Goal: Navigation & Orientation: Understand site structure

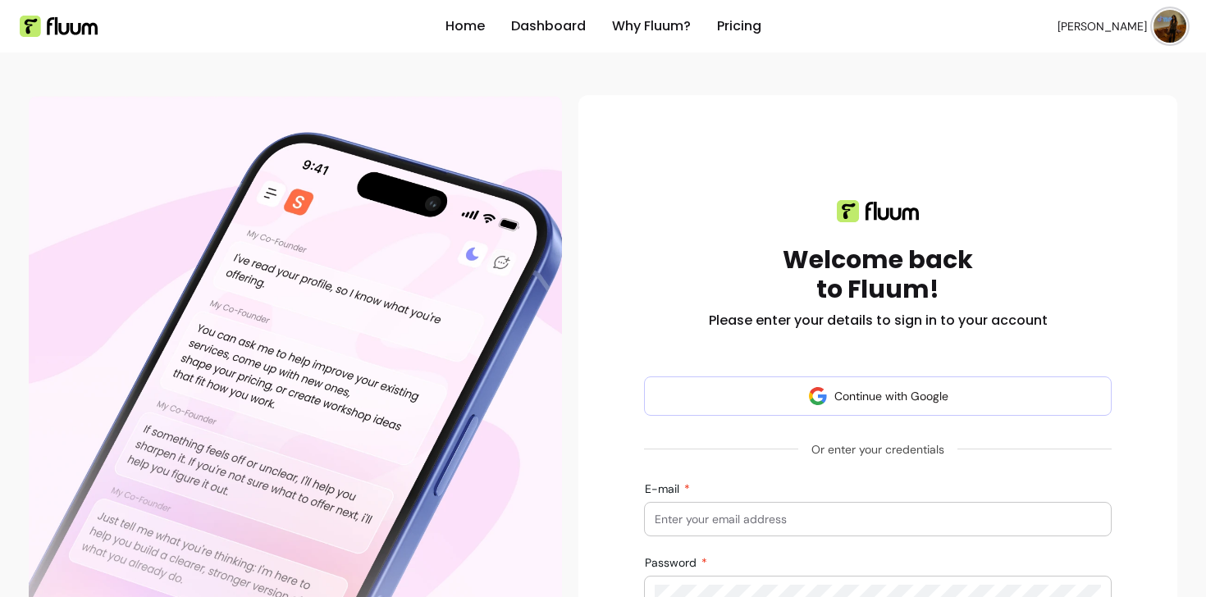
click at [838, 508] on div at bounding box center [878, 519] width 446 height 33
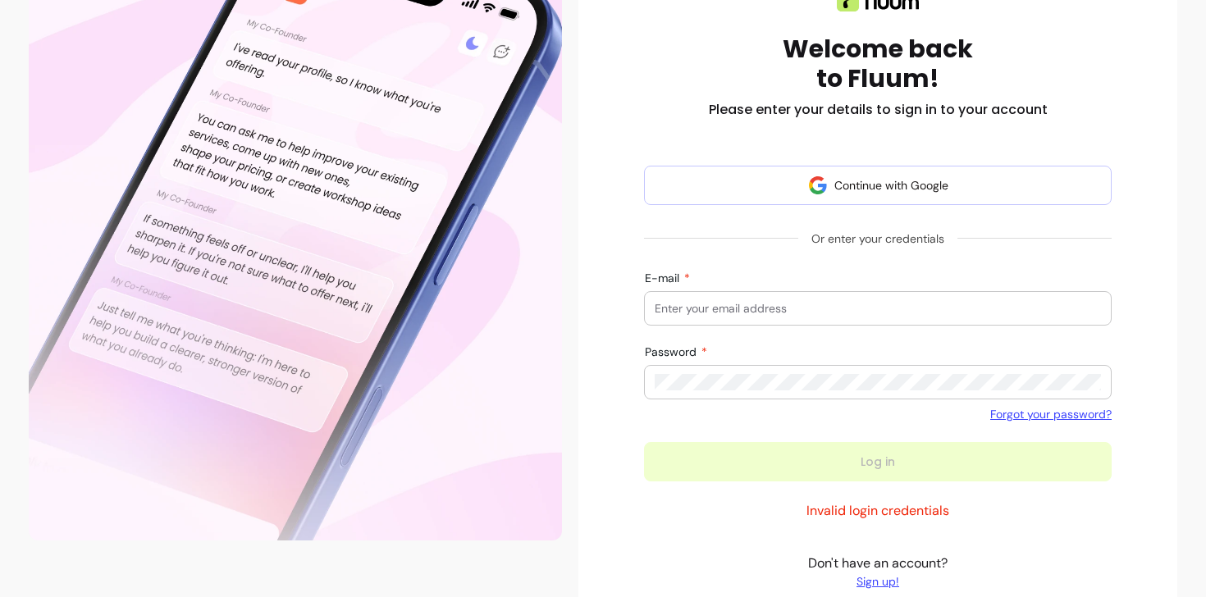
scroll to position [232, 0]
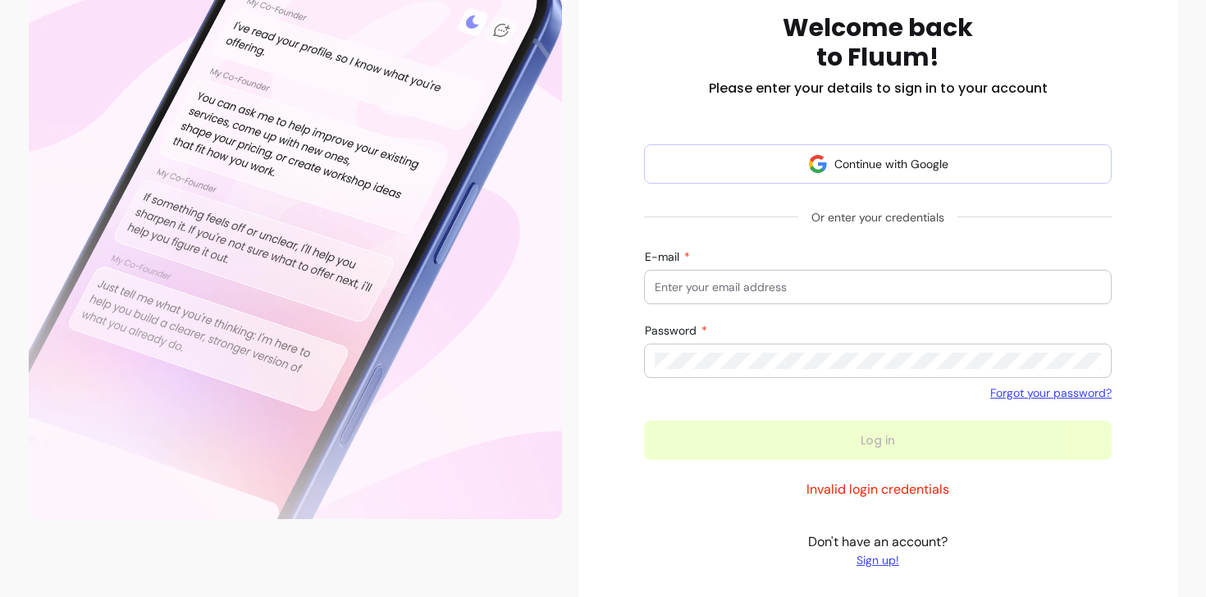
click at [763, 299] on div at bounding box center [878, 287] width 446 height 33
type input "[EMAIL_ADDRESS][DOMAIN_NAME]"
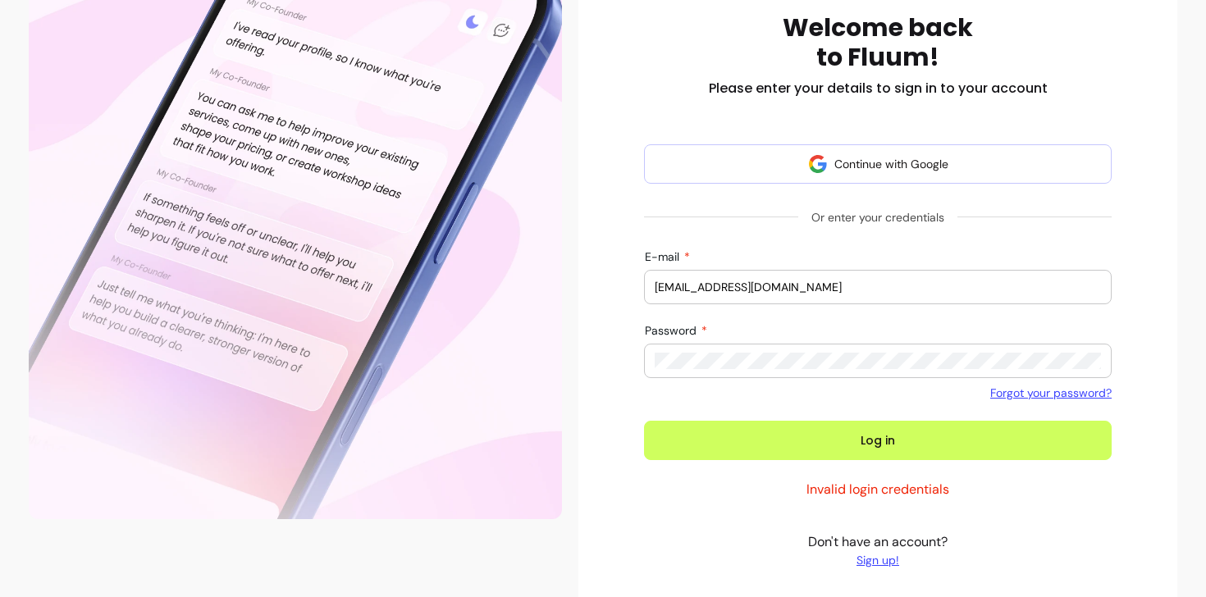
click at [644, 421] on button "Log in" at bounding box center [878, 440] width 468 height 39
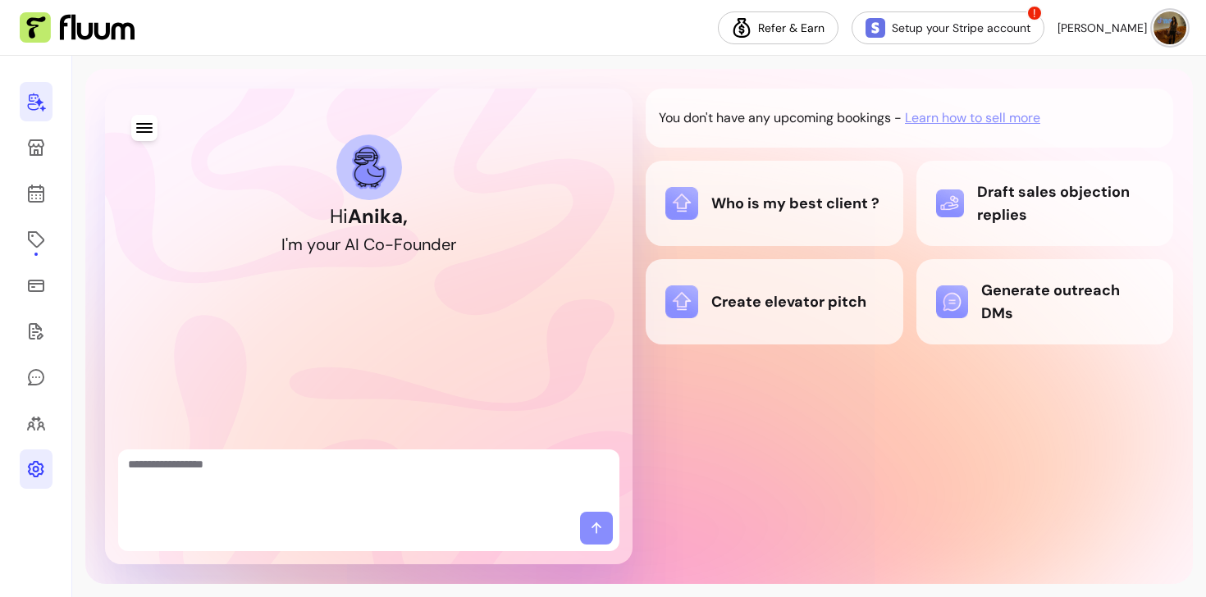
click at [30, 464] on icon at bounding box center [36, 469] width 16 height 16
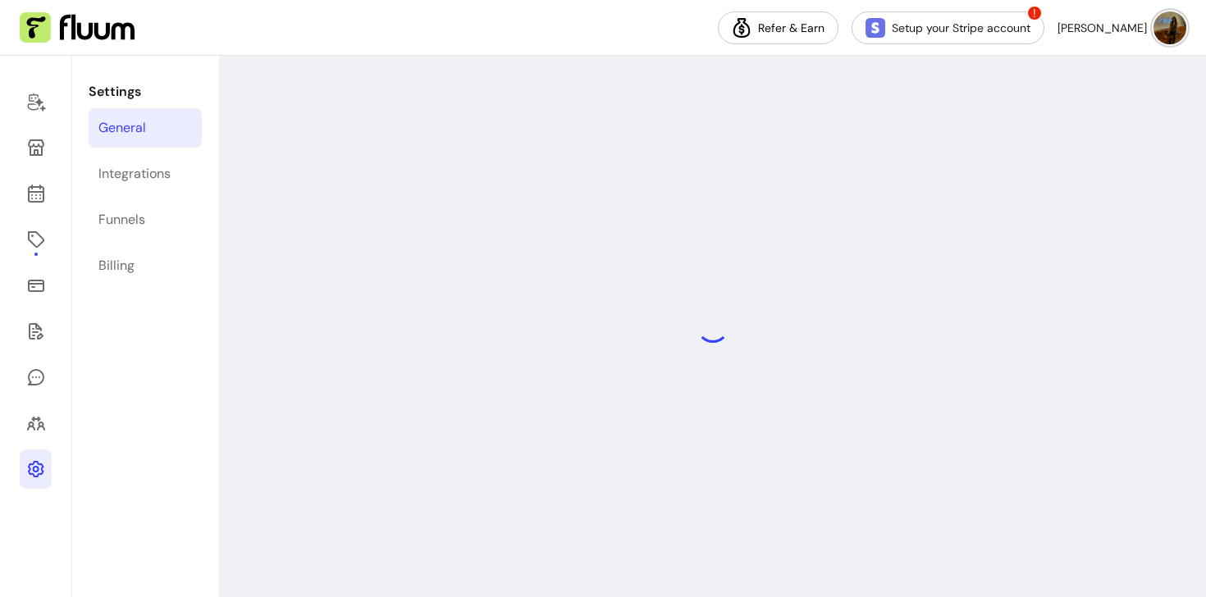
select select "**********"
select select "***"
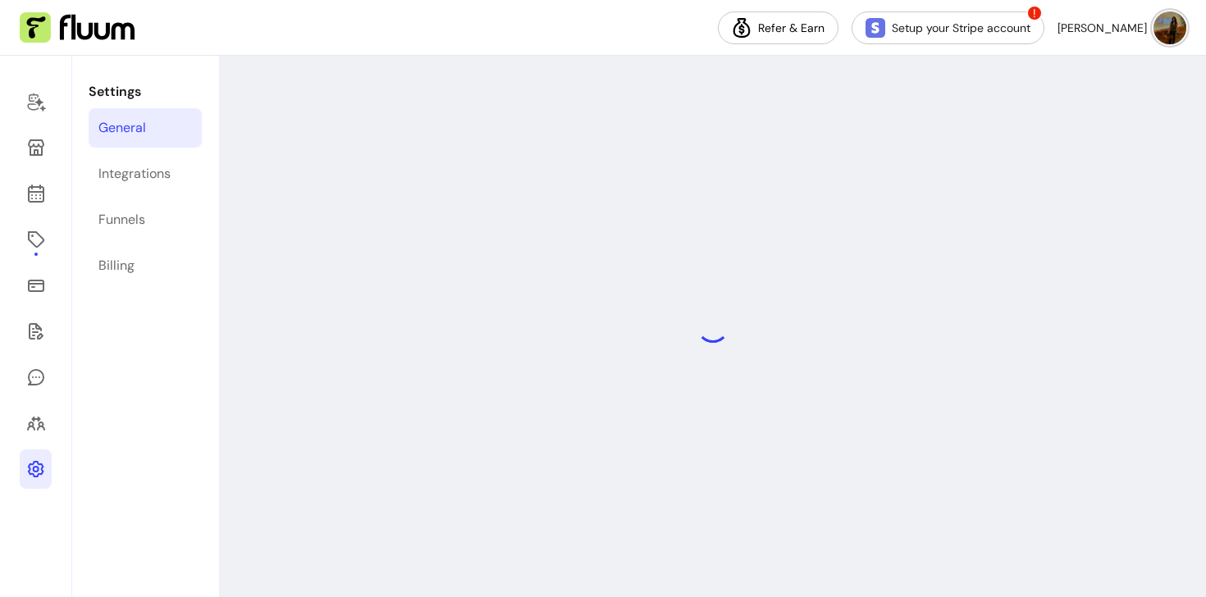
select select "***"
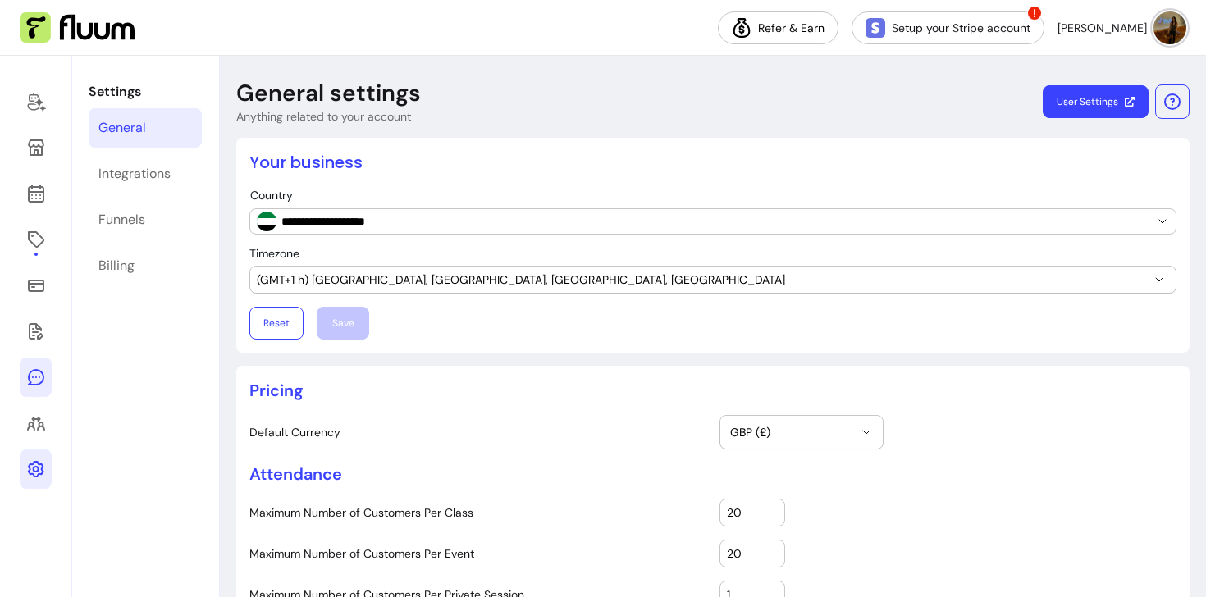
click at [30, 386] on icon at bounding box center [36, 378] width 20 height 20
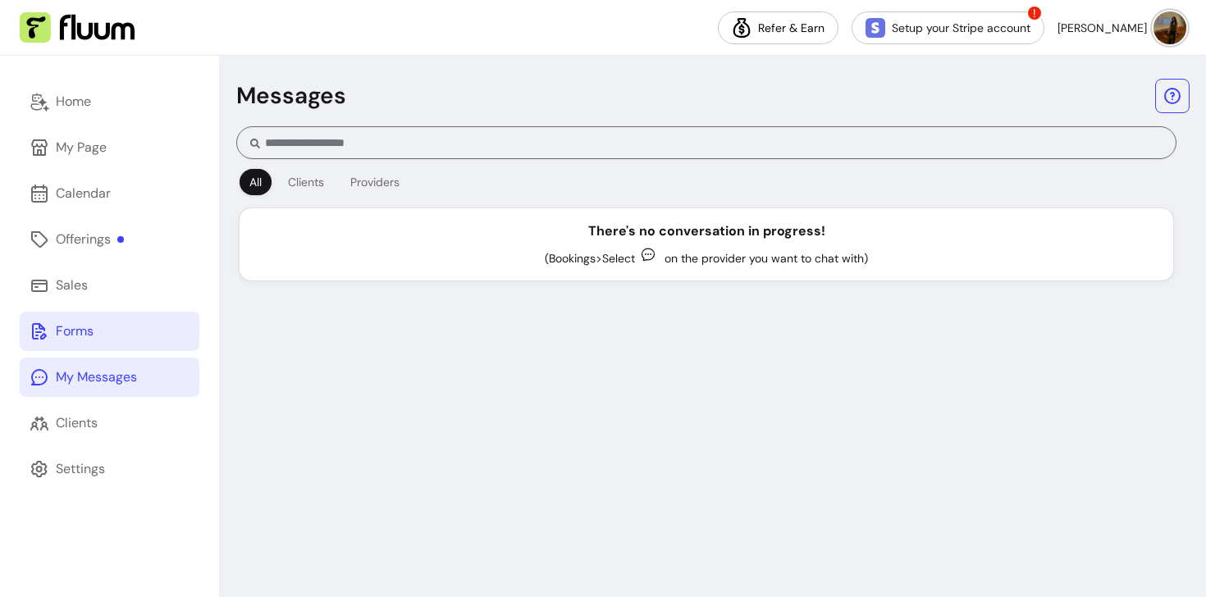
click at [33, 344] on link "Forms" at bounding box center [110, 331] width 180 height 39
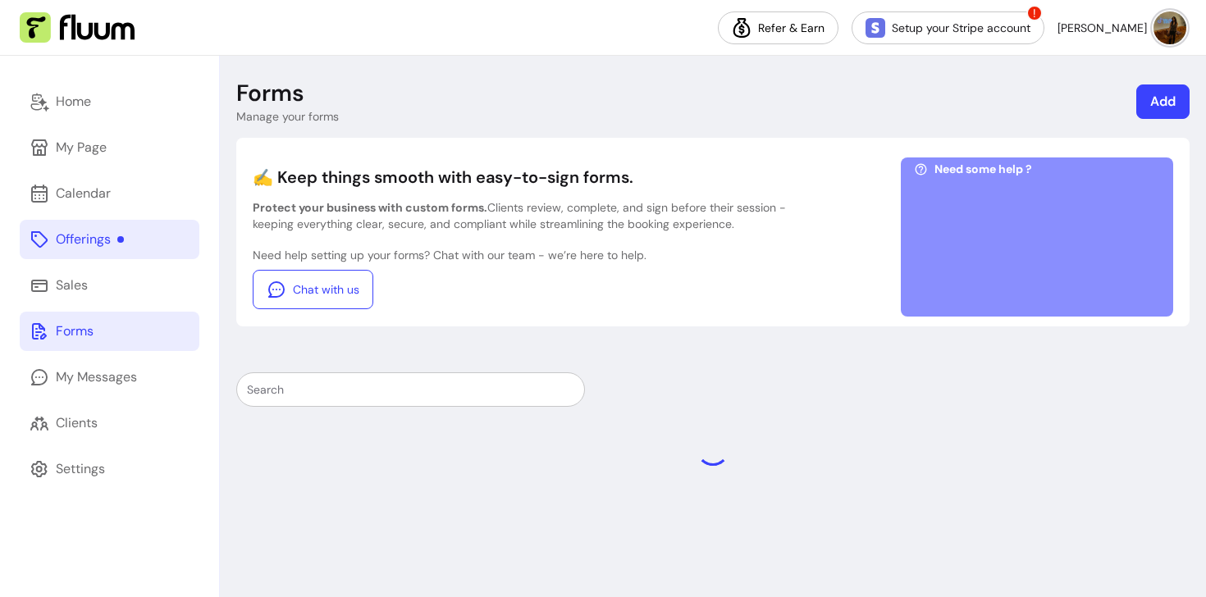
click at [103, 244] on div "Offerings" at bounding box center [90, 240] width 68 height 20
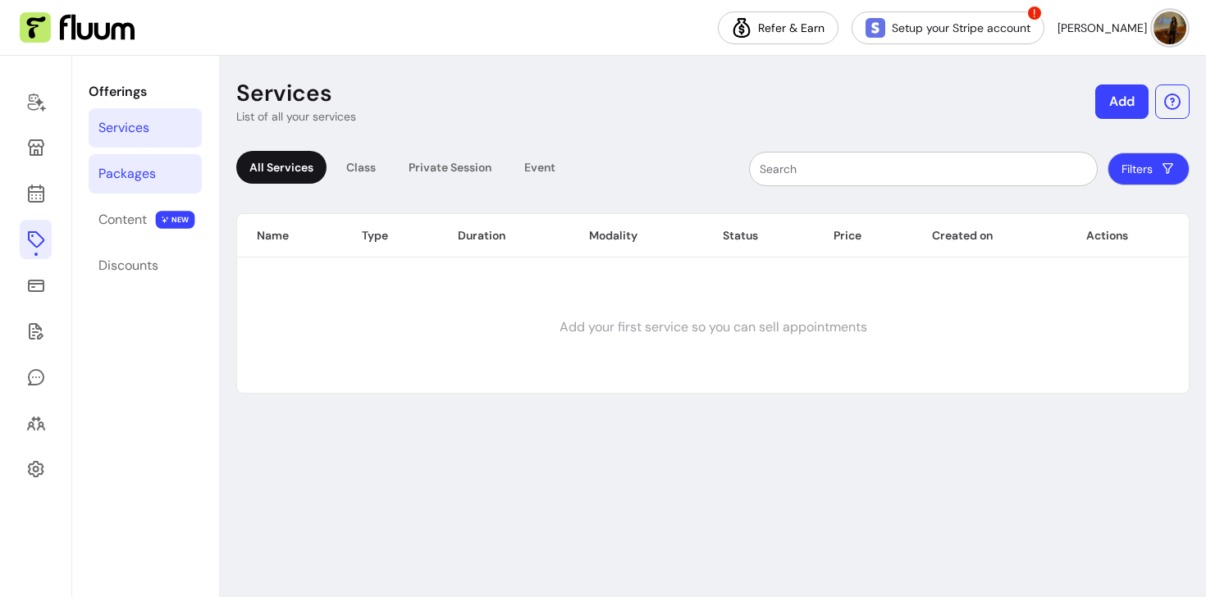
click at [166, 180] on link "Packages" at bounding box center [145, 173] width 113 height 39
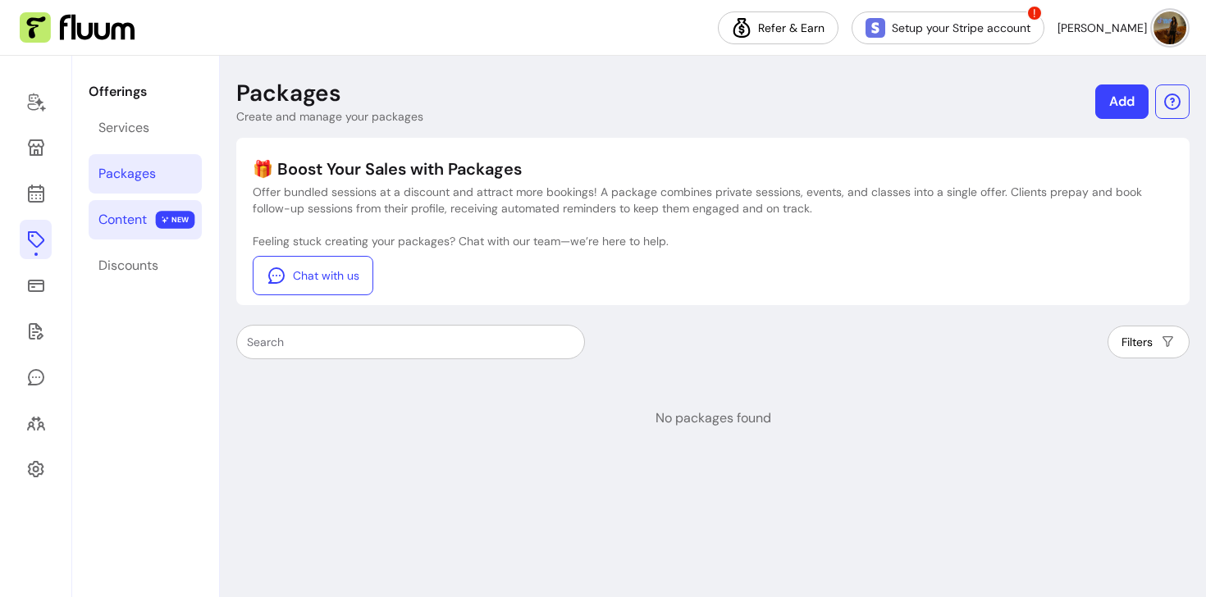
click at [151, 218] on link "Content NEW" at bounding box center [145, 219] width 113 height 39
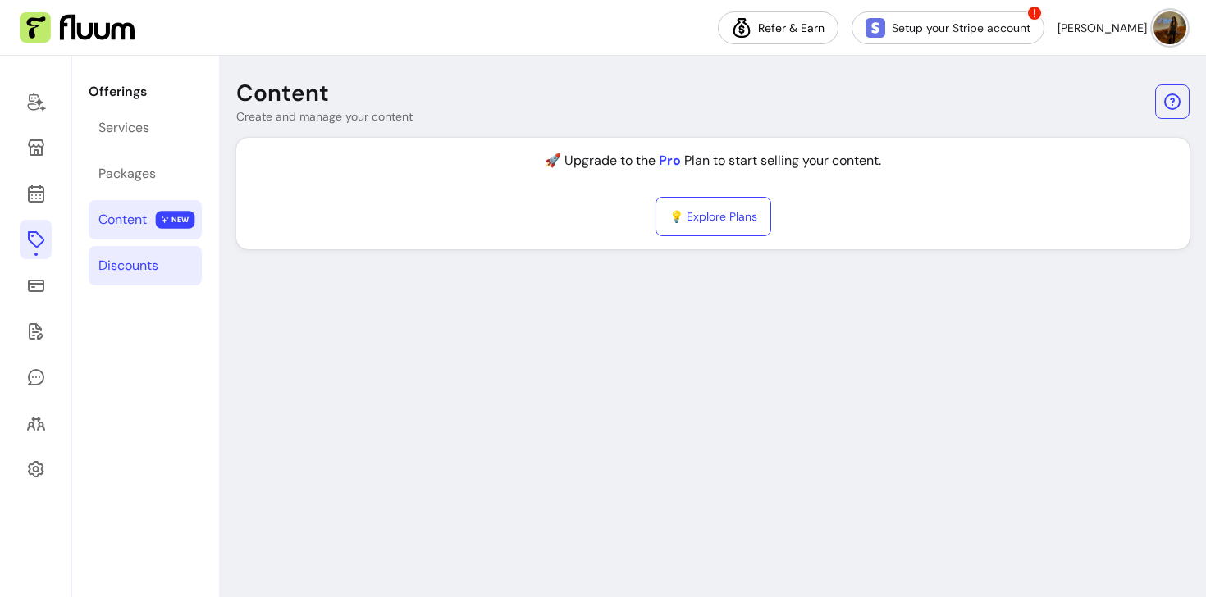
click at [141, 257] on div "Discounts" at bounding box center [128, 266] width 60 height 20
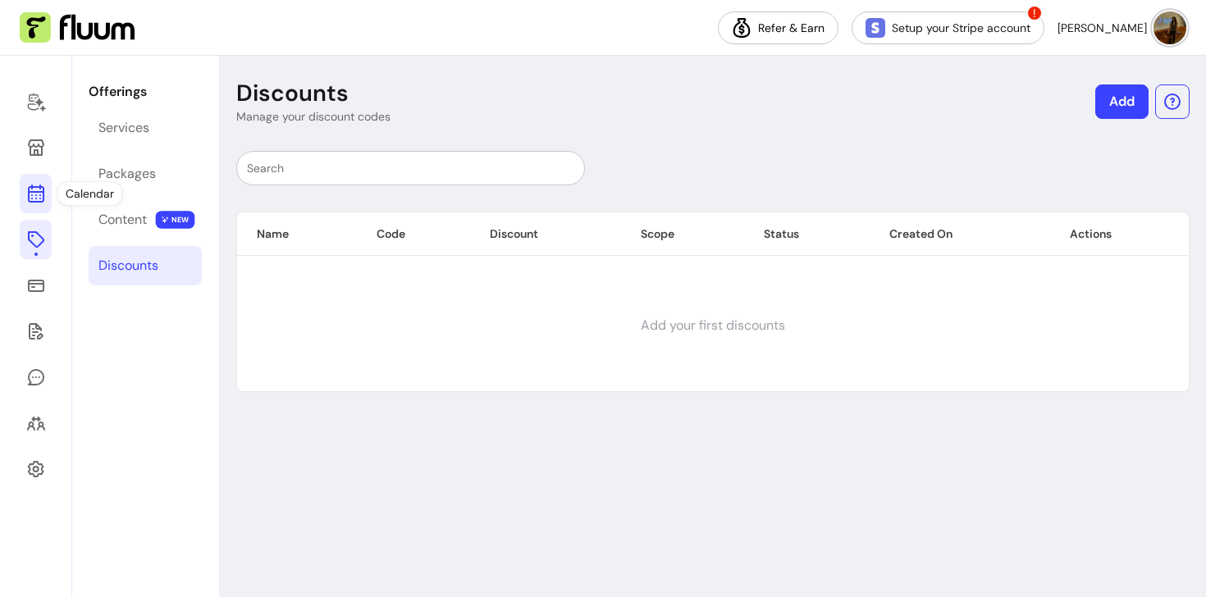
click at [39, 201] on icon at bounding box center [36, 128] width 278 height 234
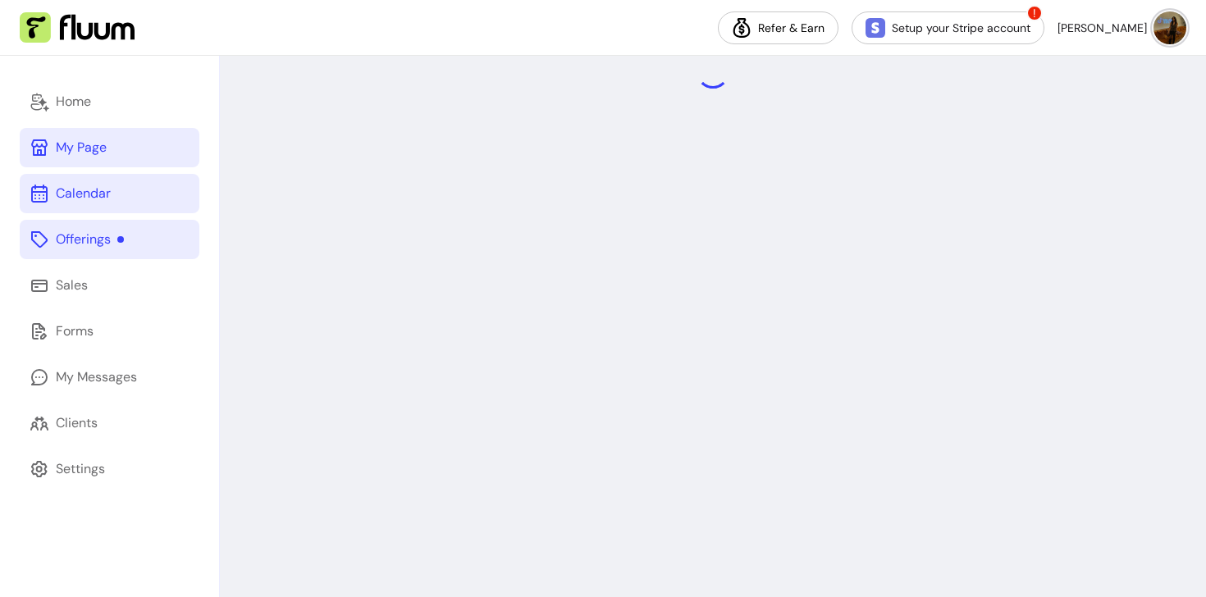
click at [47, 153] on icon at bounding box center [40, 148] width 20 height 20
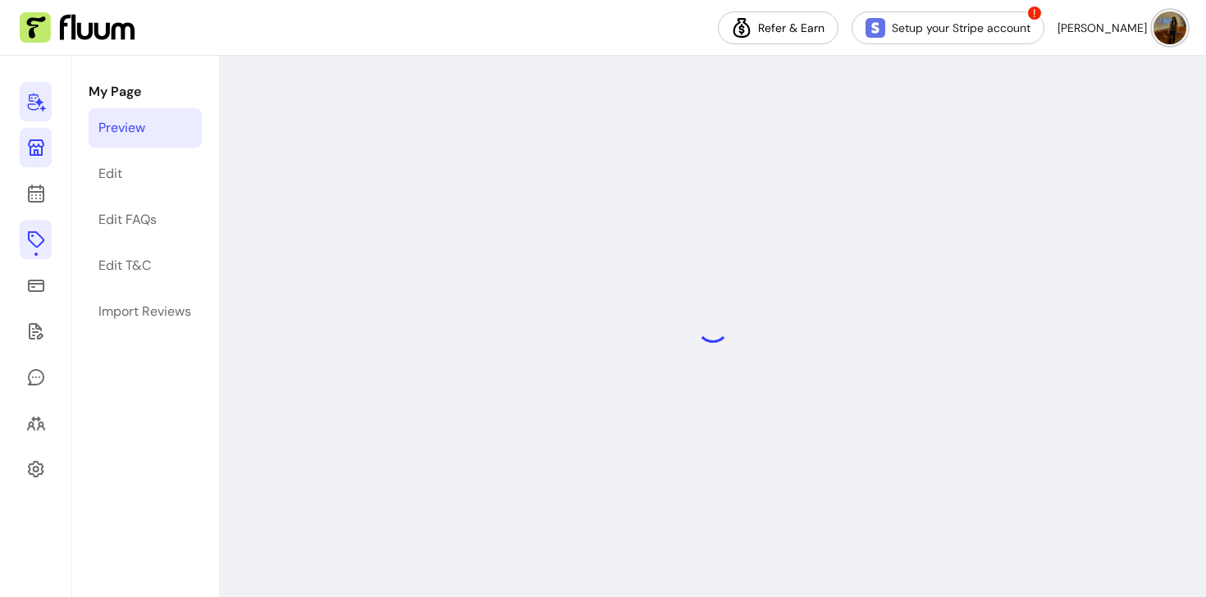
click at [51, 102] on link at bounding box center [36, 101] width 32 height 39
